Goal: Transaction & Acquisition: Obtain resource

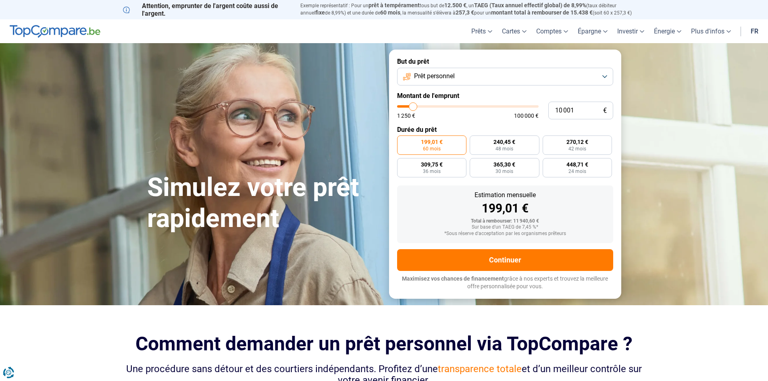
click at [606, 77] on button "Prêt personnel" at bounding box center [505, 77] width 216 height 18
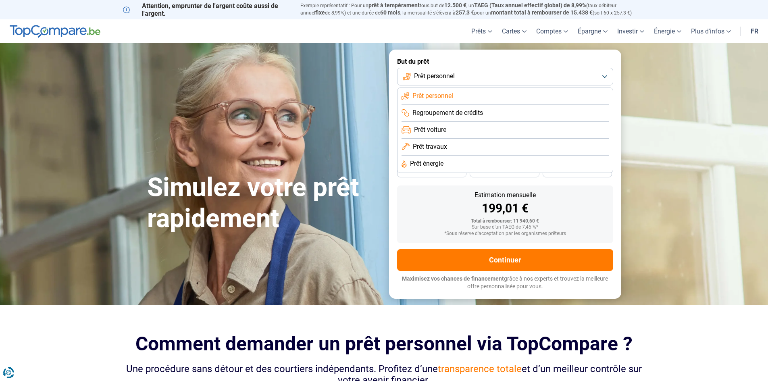
click at [421, 129] on span "Prêt voiture" at bounding box center [430, 129] width 32 height 9
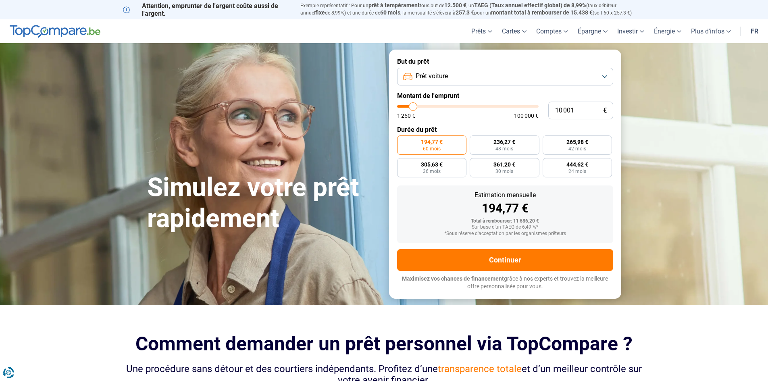
type input "62 250"
type input "62250"
type input "62 000"
type input "62000"
click at [483, 106] on input "range" at bounding box center [467, 106] width 141 height 2
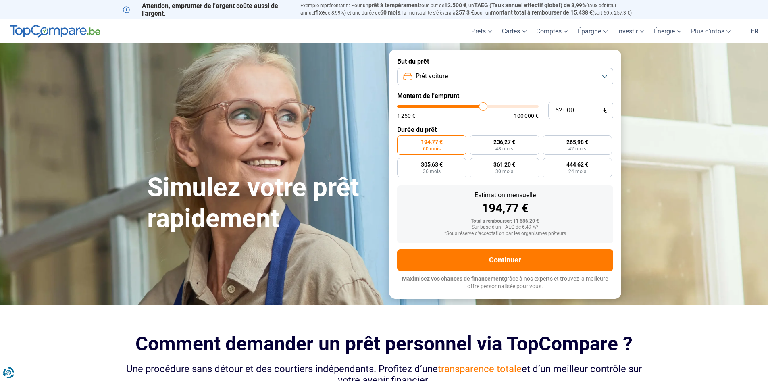
radio input "false"
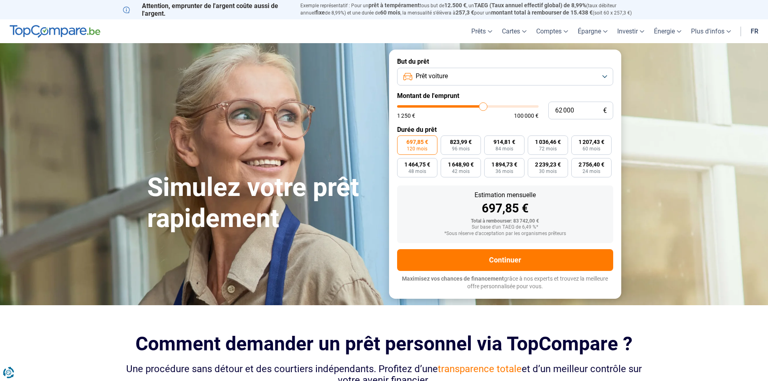
type input "36 000"
type input "36000"
click at [448, 105] on input "range" at bounding box center [467, 106] width 141 height 2
type input "25 500"
type input "25500"
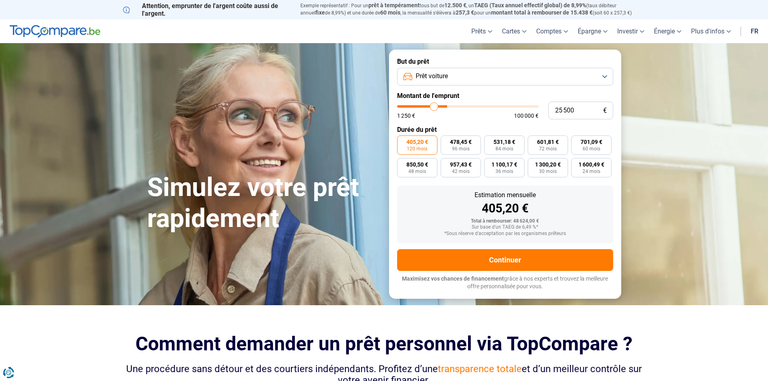
click at [434, 105] on input "range" at bounding box center [467, 106] width 141 height 2
type input "21 250"
type input "21250"
click at [428, 106] on input "range" at bounding box center [467, 106] width 141 height 2
click at [432, 106] on input "range" at bounding box center [467, 106] width 141 height 2
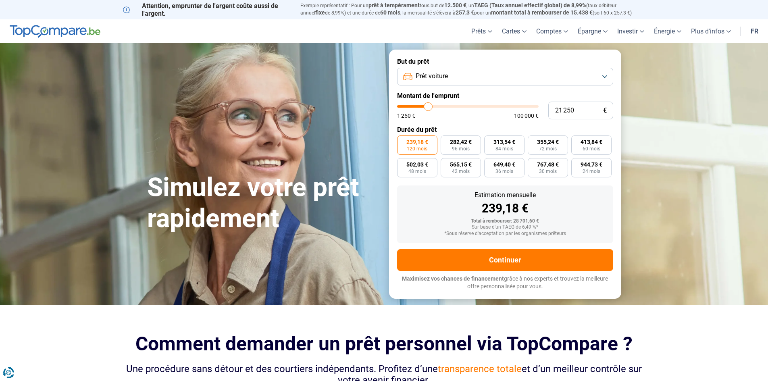
type input "24 750"
type input "24750"
type input "25 000"
type input "25000"
click at [433, 106] on input "range" at bounding box center [467, 106] width 141 height 2
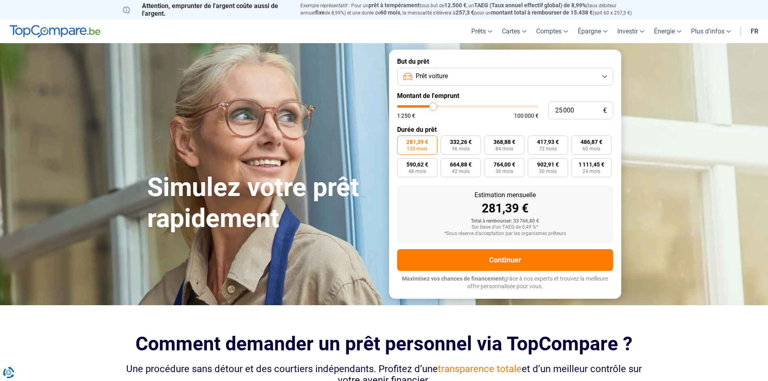
click at [420, 144] on span "281,39 €" at bounding box center [417, 142] width 22 height 6
click at [402, 141] on input "281,39 € 120 mois" at bounding box center [399, 137] width 5 height 5
click at [414, 144] on span "281,39 €" at bounding box center [417, 142] width 22 height 6
click at [402, 141] on input "281,39 € 120 mois" at bounding box center [399, 137] width 5 height 5
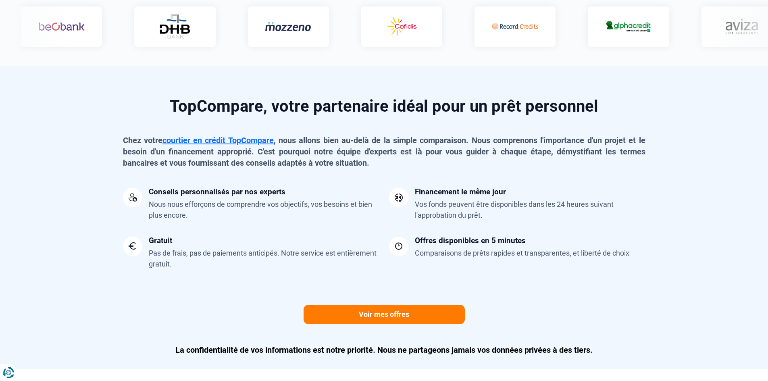
scroll to position [605, 0]
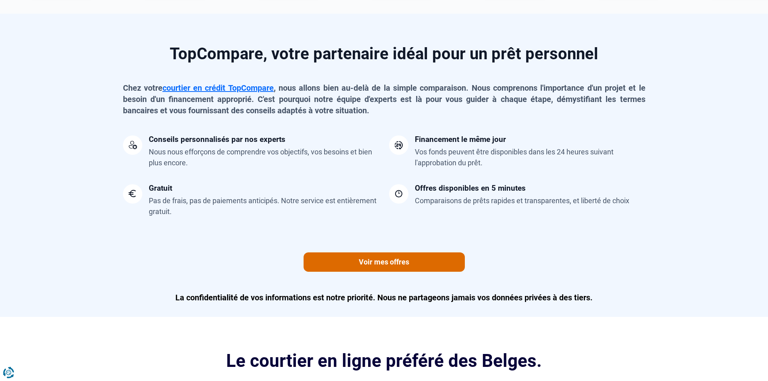
click at [411, 260] on link "Voir mes offres" at bounding box center [383, 261] width 161 height 19
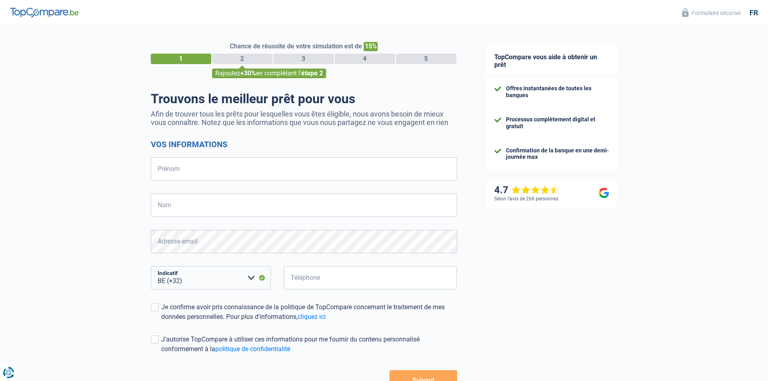
select select "32"
